Goal: Information Seeking & Learning: Learn about a topic

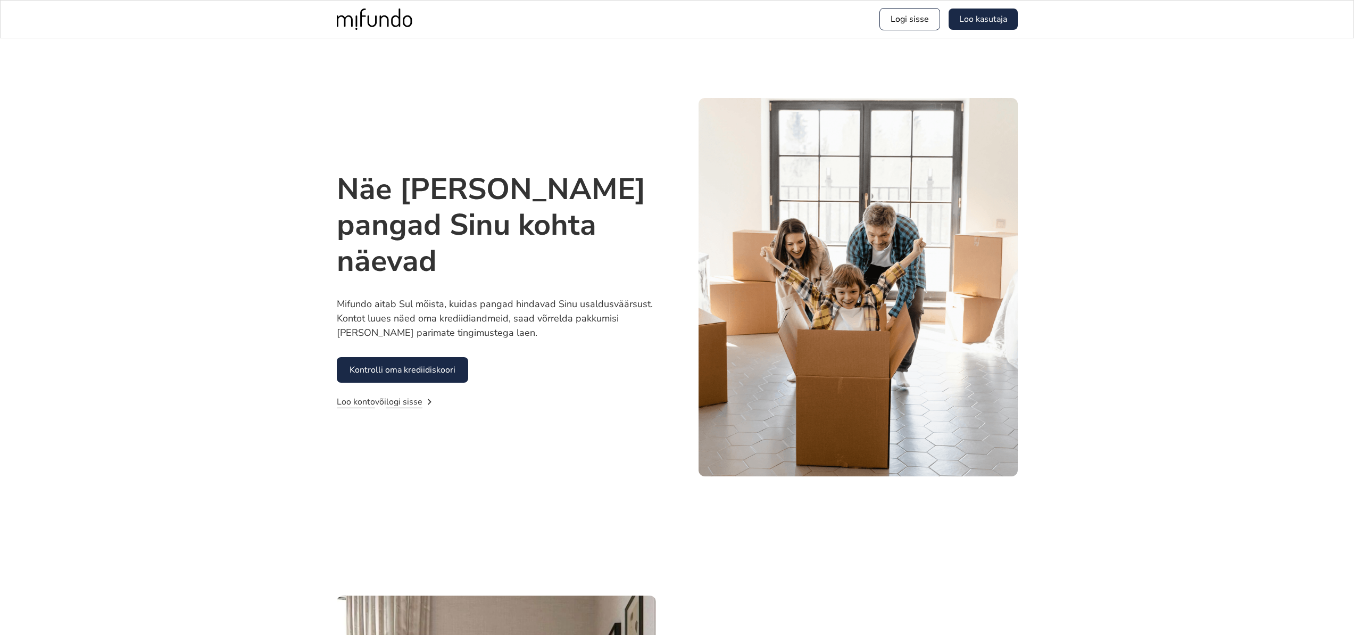
click at [725, 235] on img at bounding box center [858, 287] width 319 height 378
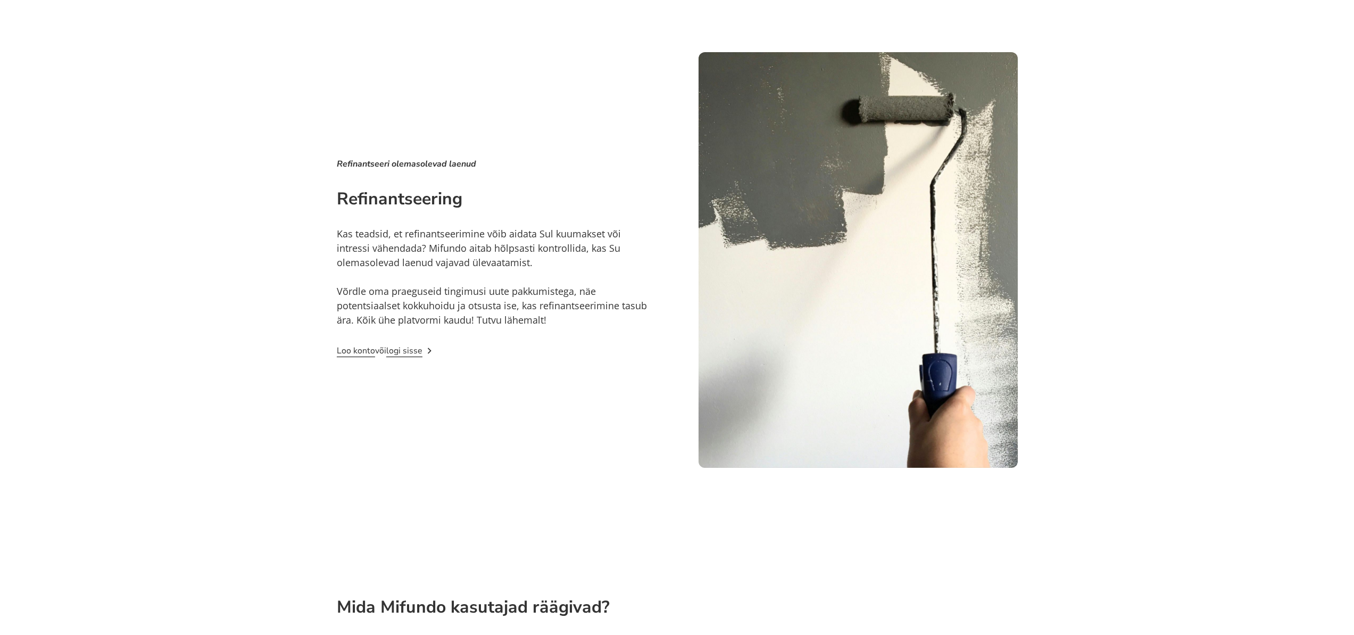
scroll to position [2741, 0]
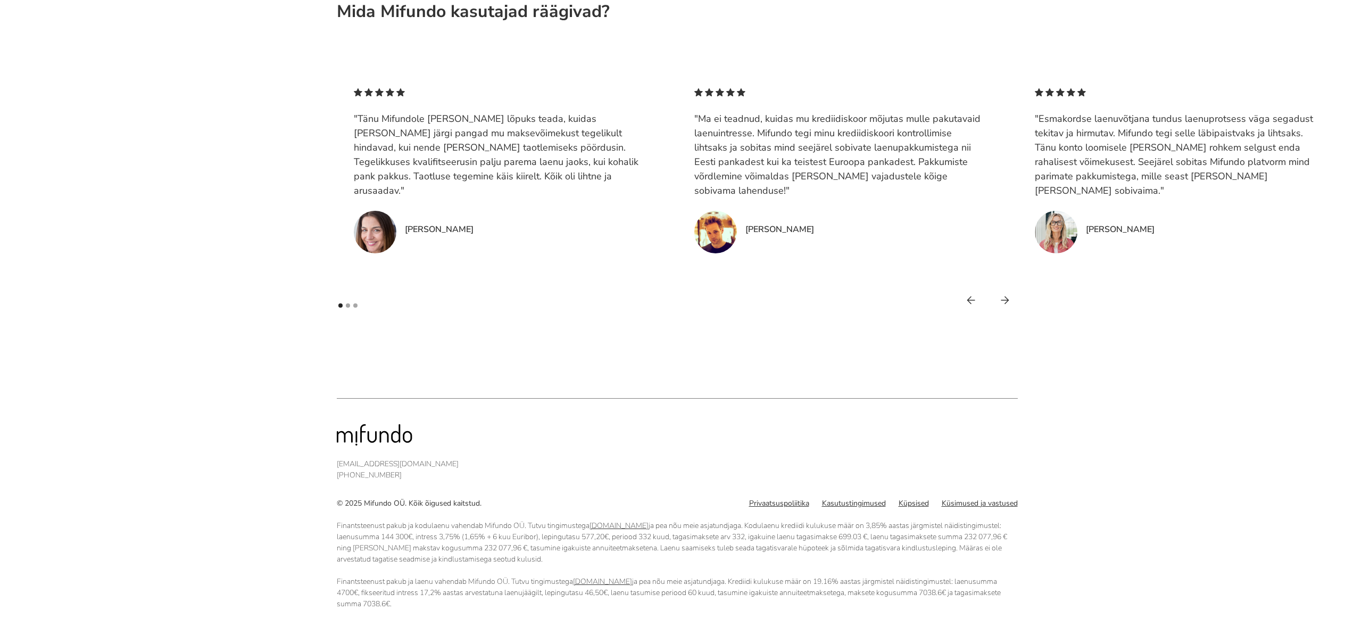
click at [1009, 300] on div "next slide" at bounding box center [1005, 300] width 26 height 26
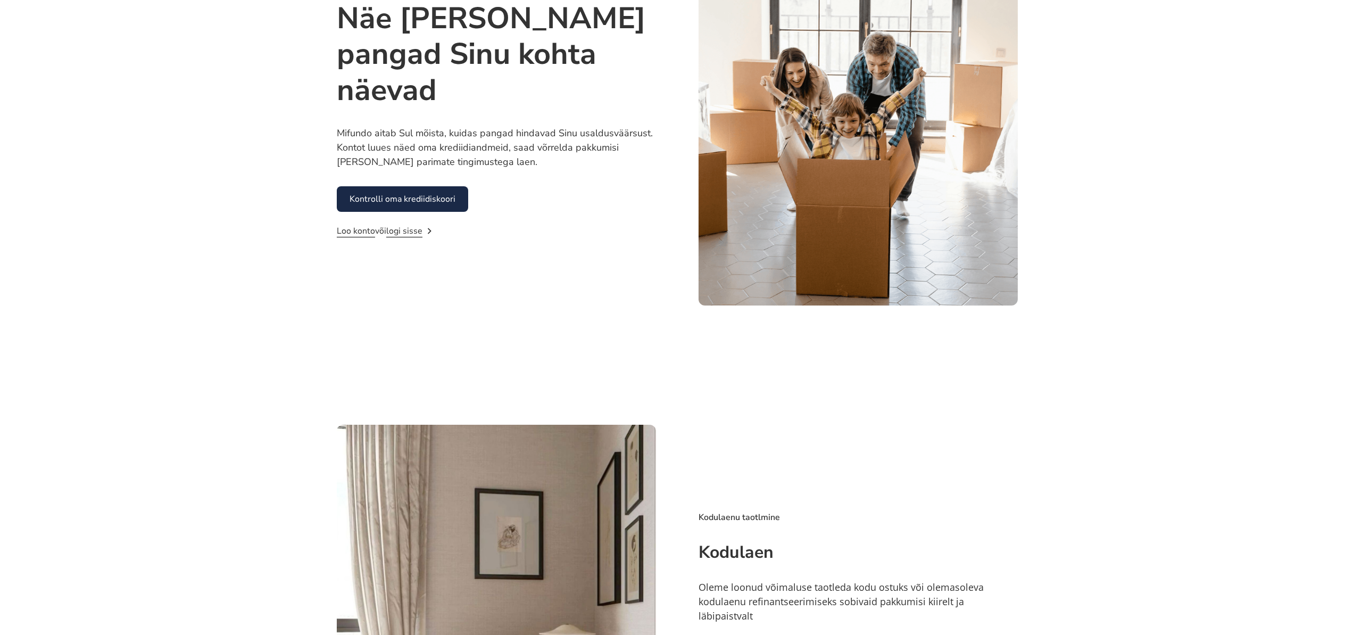
scroll to position [0, 0]
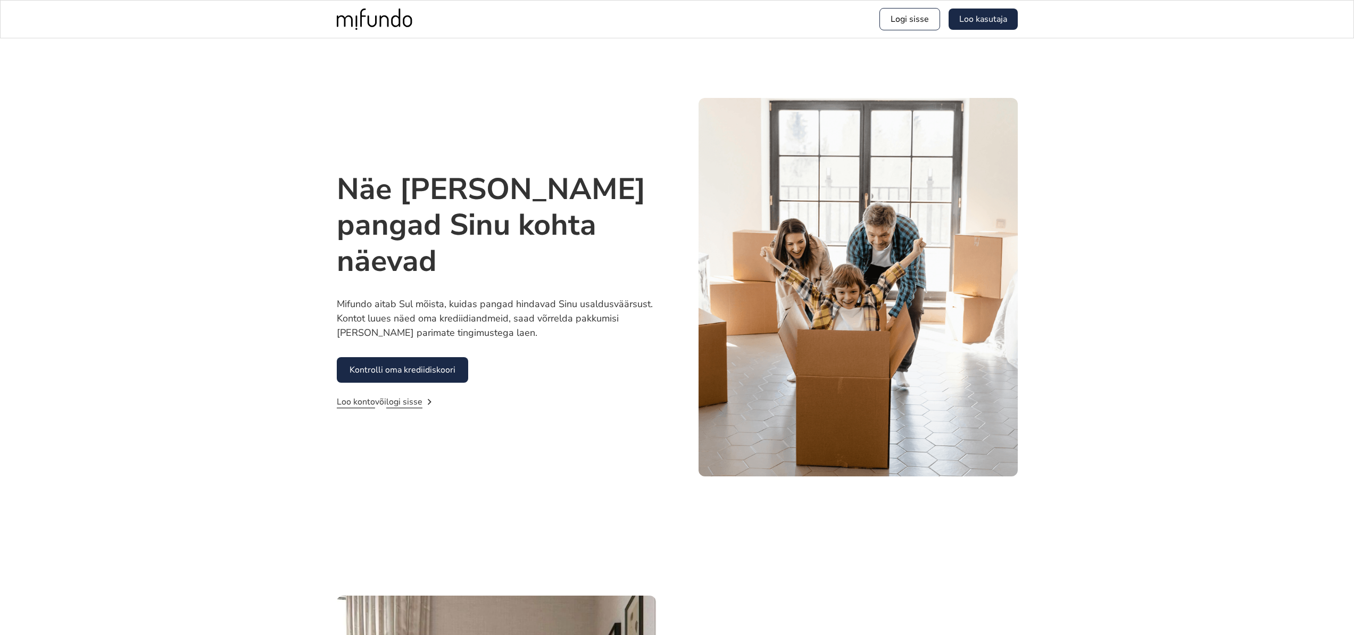
click at [422, 373] on link "Kontrolli oma krediidiskoori" at bounding box center [402, 370] width 131 height 26
click at [1121, 112] on div "Näe seda, mida pangad Sinu kohta näevad Mifundo aitab Sul mõista, kuidas pangad…" at bounding box center [677, 286] width 1354 height 497
click at [1221, 196] on div "Näe seda, mida pangad Sinu kohta näevad Mifundo aitab Sul mõista, kuidas pangad…" at bounding box center [677, 286] width 1354 height 497
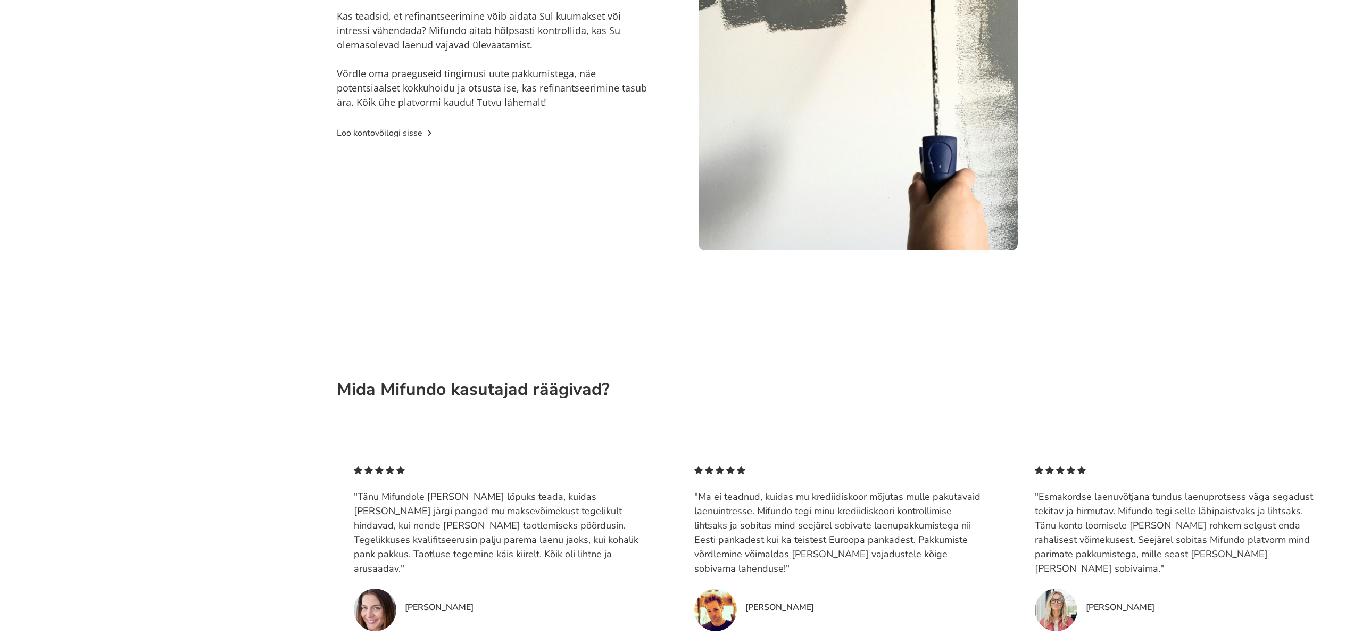
scroll to position [2741, 0]
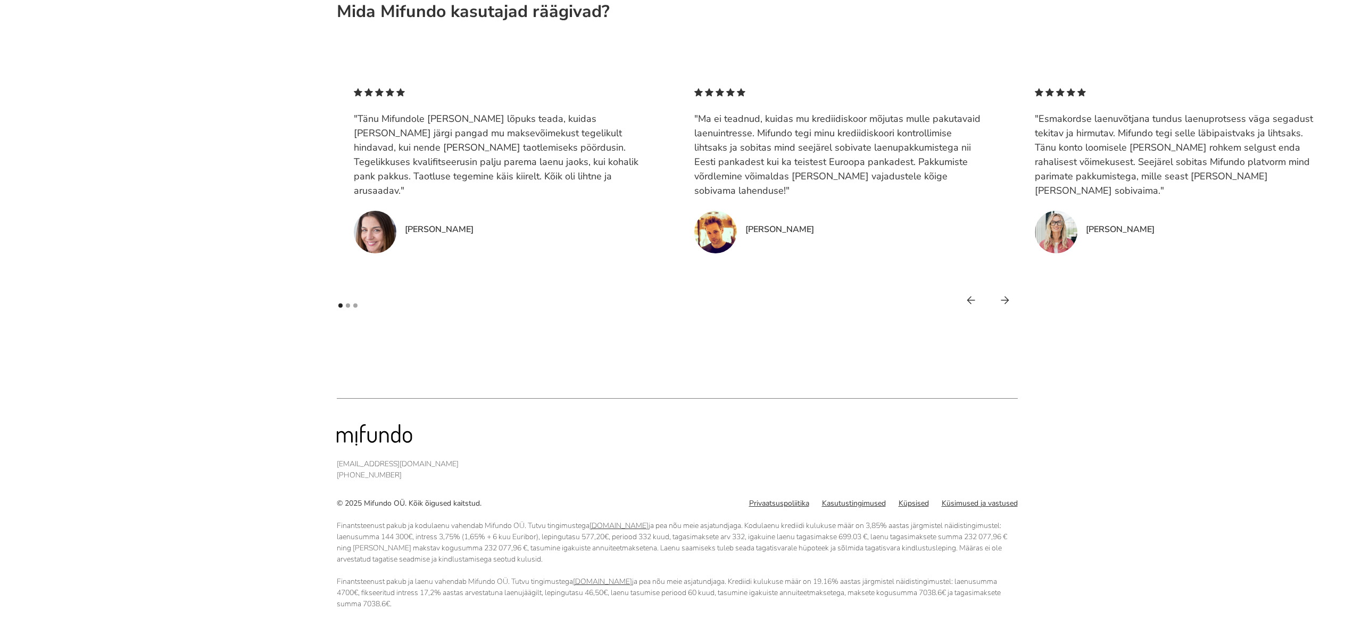
click at [1005, 294] on div "next slide" at bounding box center [1005, 300] width 26 height 26
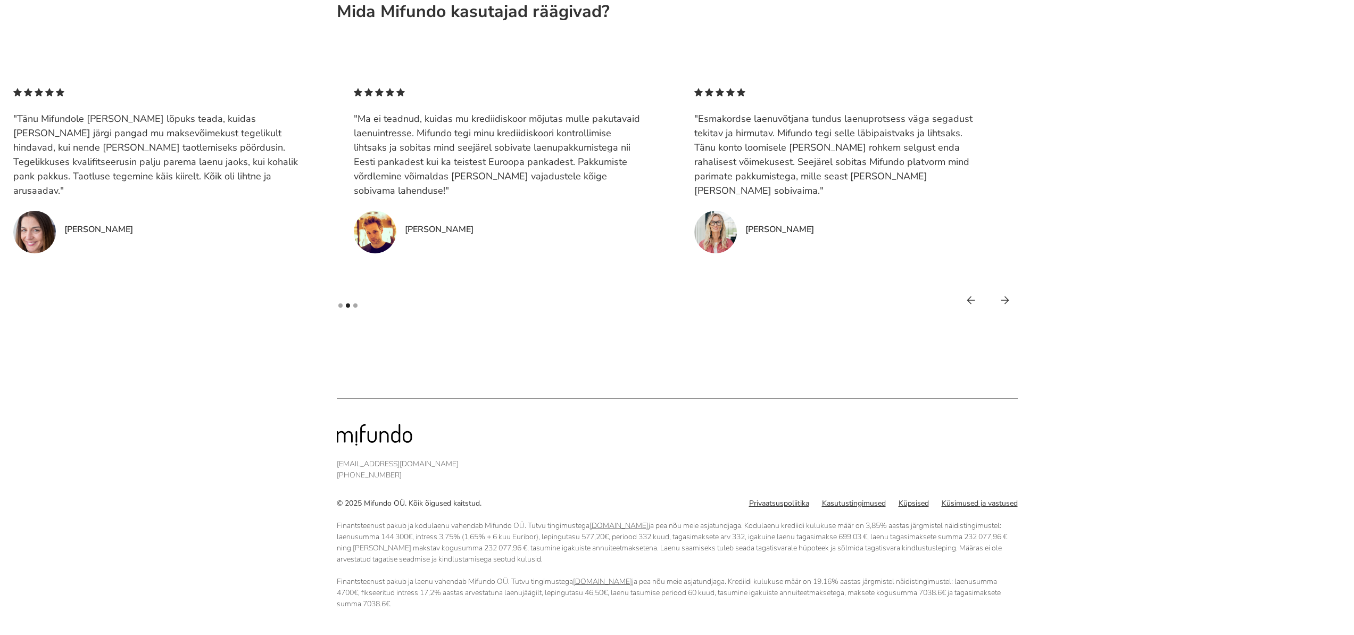
click at [957, 303] on div ""Tänu Mifundole sain lõpuks teada, kuidas ja mille järgi pangad mu maksevõimeku…" at bounding box center [677, 191] width 681 height 244
click at [960, 302] on div "previous slide" at bounding box center [971, 300] width 26 height 26
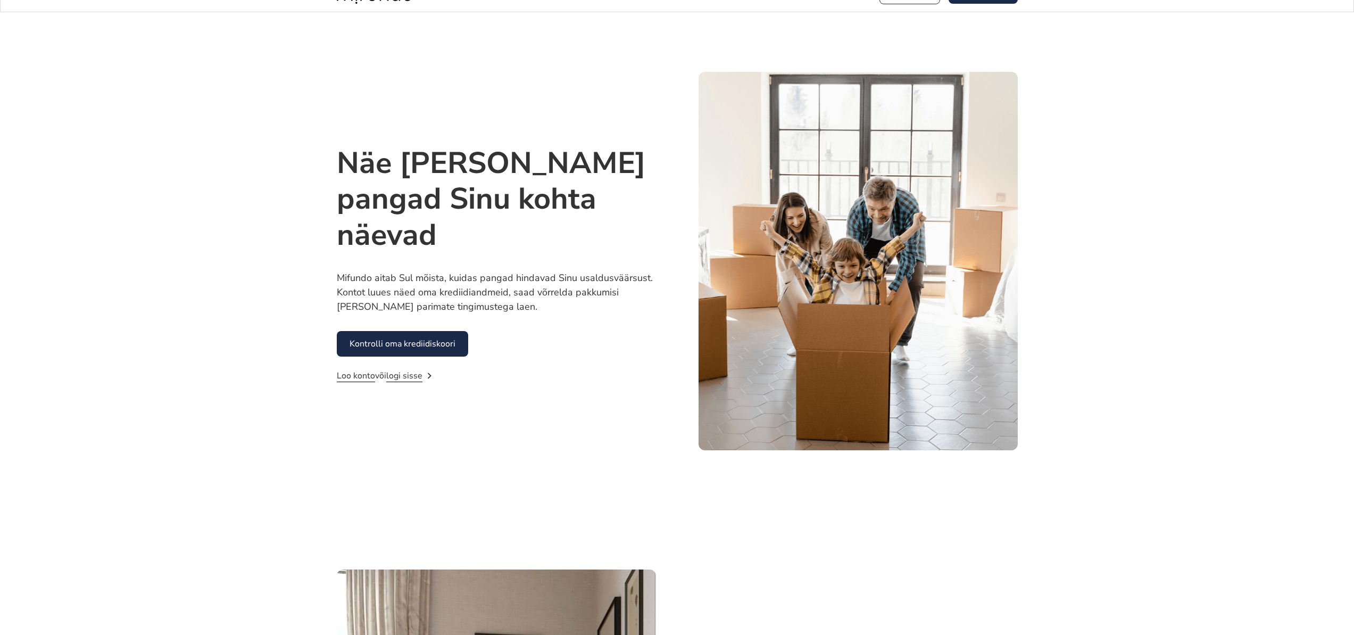
scroll to position [0, 0]
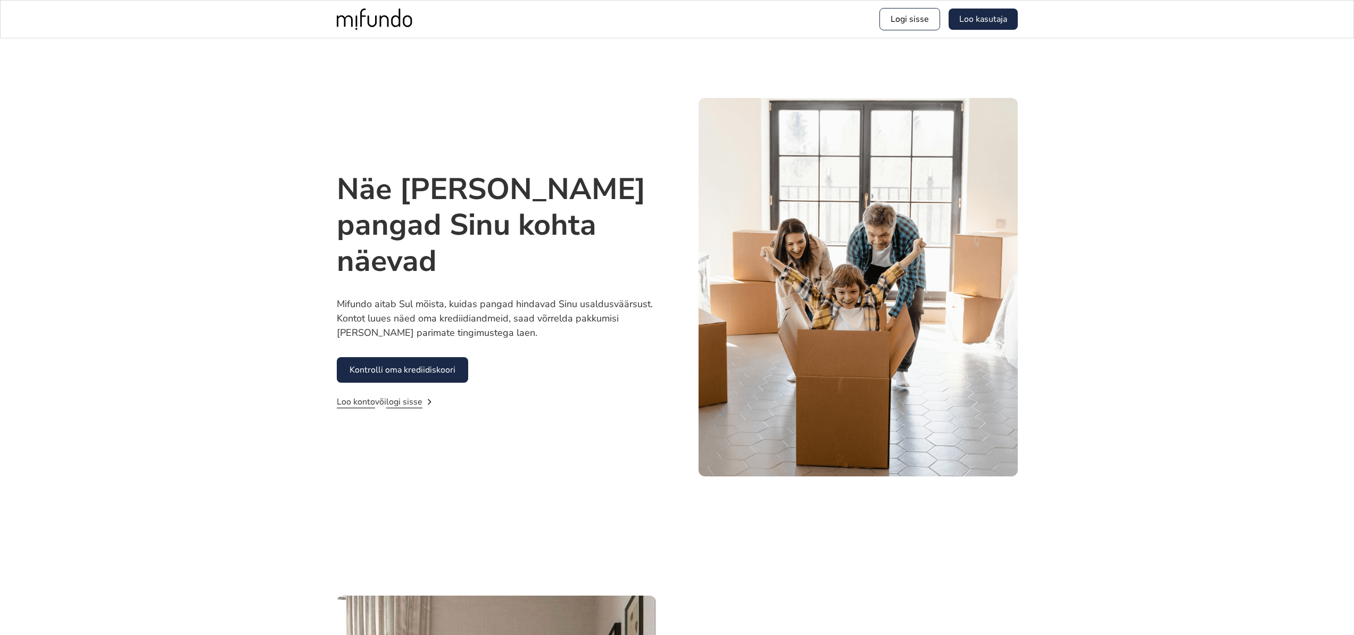
click at [1187, 117] on div "Näe seda, mida pangad Sinu kohta näevad Mifundo aitab Sul mõista, kuidas pangad…" at bounding box center [677, 286] width 1354 height 497
click at [1149, 239] on div "Näe seda, mida pangad Sinu kohta näevad Mifundo aitab Sul mõista, kuidas pangad…" at bounding box center [677, 286] width 1354 height 497
click at [557, 353] on div "Näe seda, mida pangad Sinu kohta näevad Mifundo aitab Sul mõista, kuidas pangad…" at bounding box center [496, 287] width 319 height 253
click at [456, 378] on link "Kontrolli oma krediidiskoori" at bounding box center [402, 370] width 131 height 26
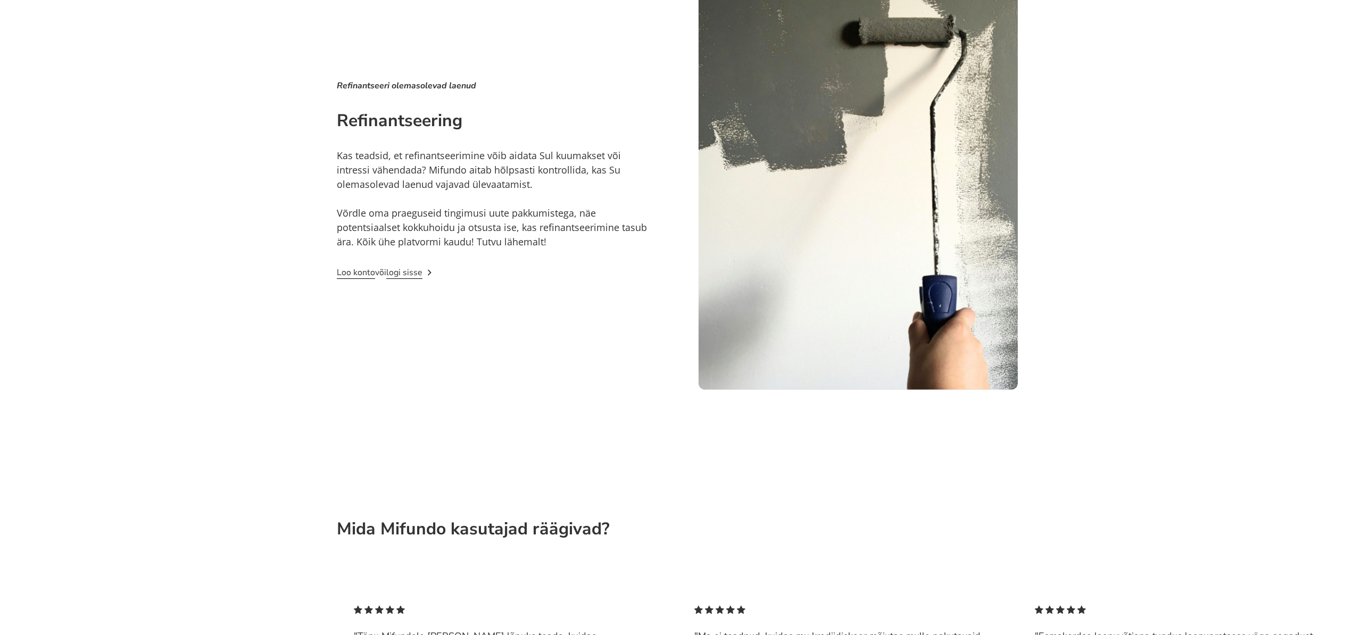
scroll to position [2449, 0]
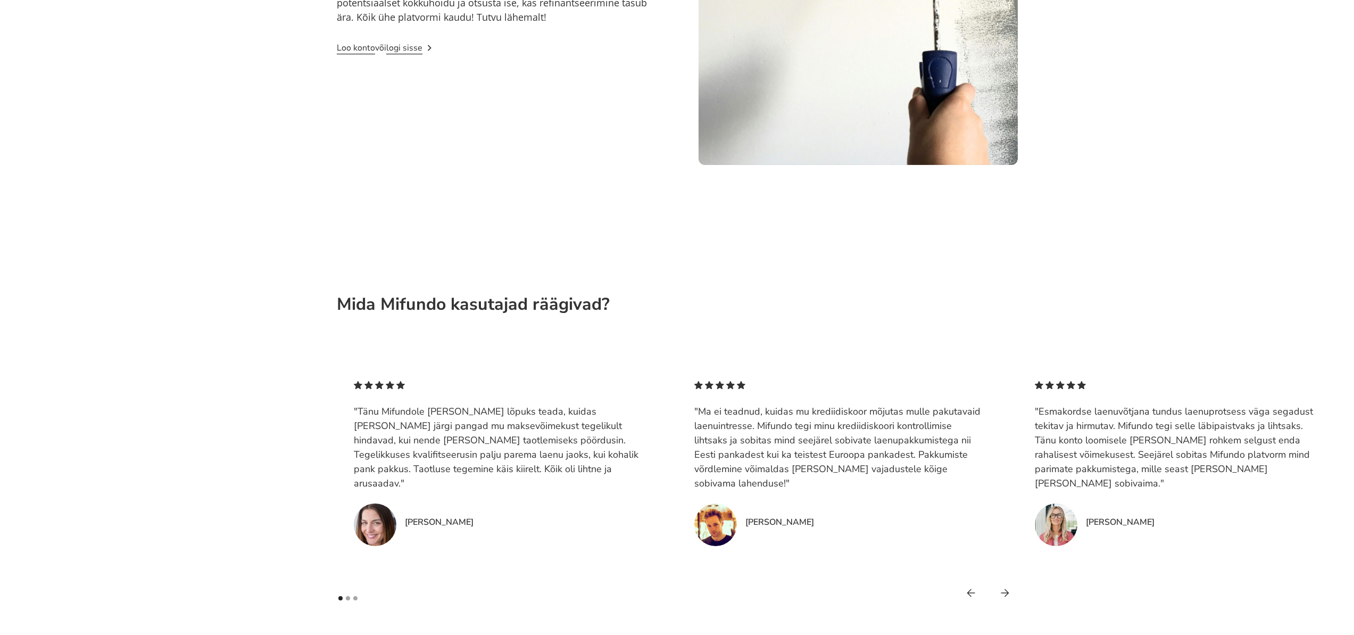
click at [1005, 596] on icon "next slide" at bounding box center [1005, 592] width 9 height 9
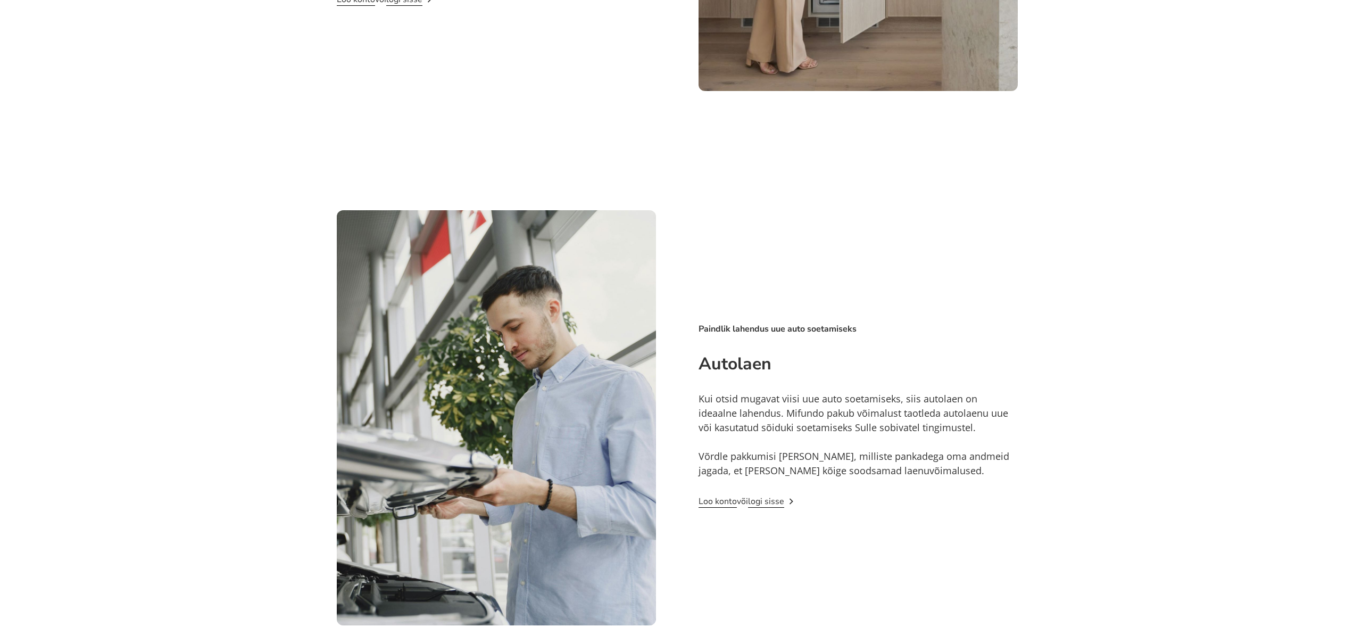
scroll to position [1448, 0]
